Goal: Participate in discussion: Engage in conversation with other users on a specific topic

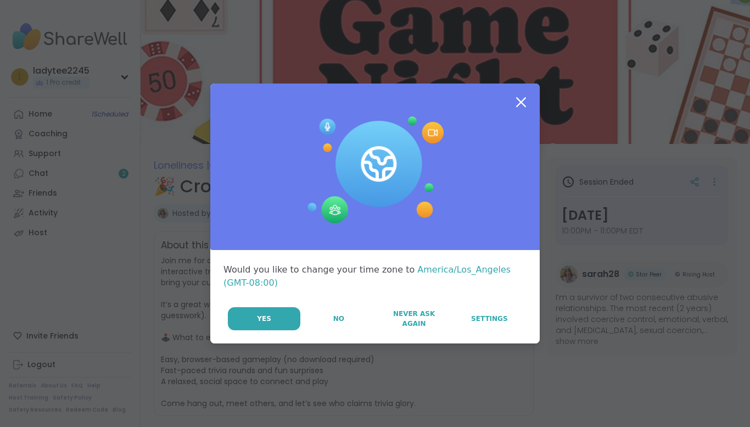
click at [520, 94] on icon at bounding box center [521, 102] width 20 height 20
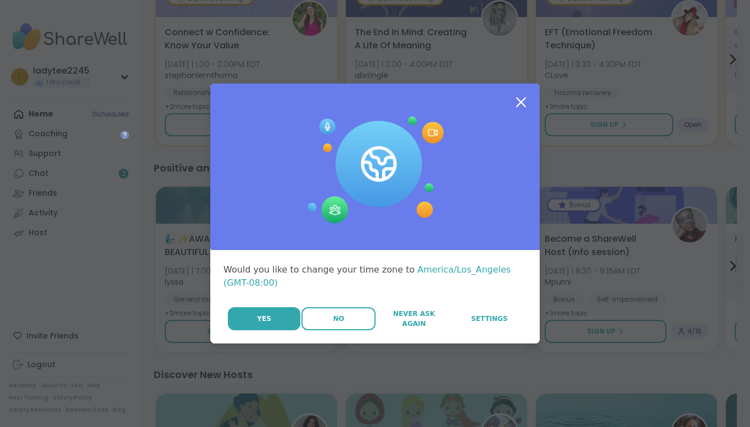
click at [334, 316] on span "No" at bounding box center [338, 319] width 11 height 10
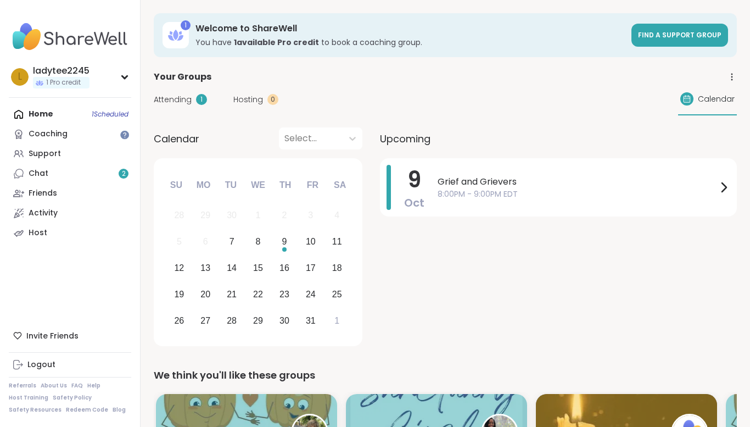
click at [50, 111] on div "Home 1 Scheduled Coaching Support Chat 2 Friends Activity Host" at bounding box center [70, 173] width 122 height 138
click at [42, 112] on div "Home 1 Scheduled Coaching Support Chat 2 Friends Activity Host" at bounding box center [70, 173] width 122 height 138
click at [36, 217] on div "Activity" at bounding box center [43, 213] width 29 height 11
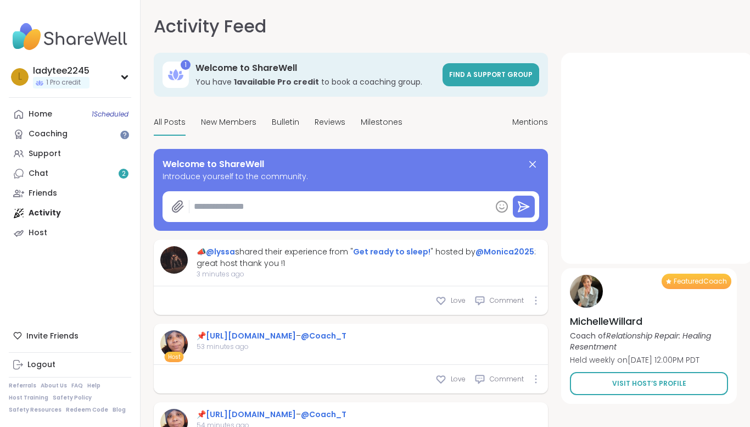
type textarea "*"
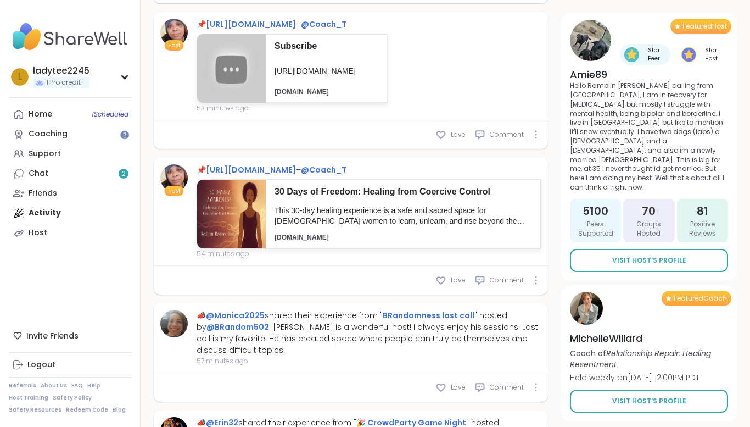
scroll to position [629, 0]
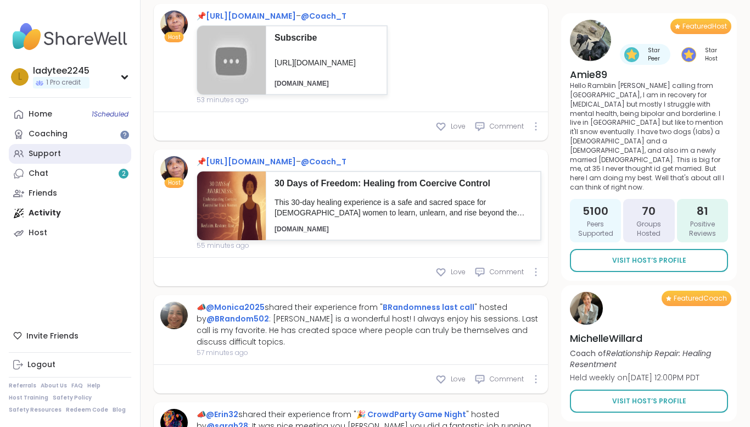
click at [35, 161] on link "Support" at bounding box center [70, 154] width 122 height 20
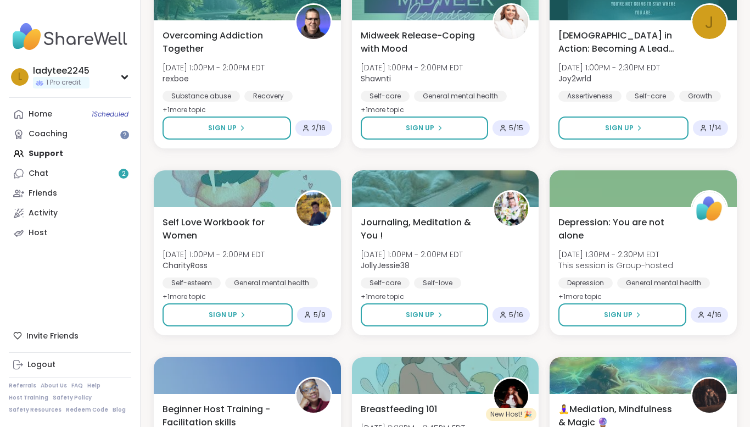
scroll to position [1164, 0]
